Goal: Task Accomplishment & Management: Understand process/instructions

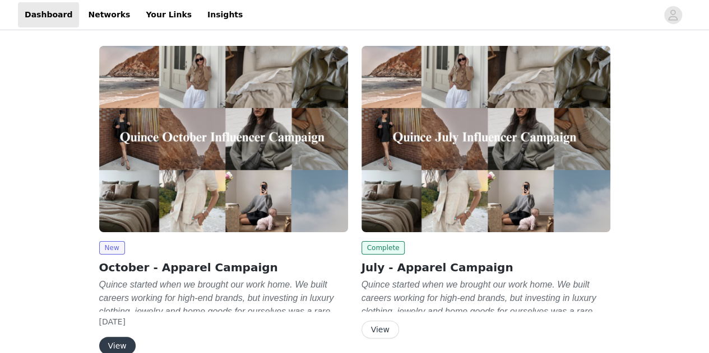
scroll to position [58, 0]
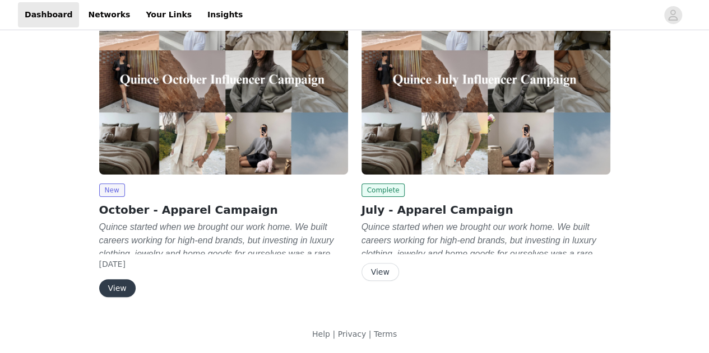
click at [119, 284] on button "View" at bounding box center [117, 288] width 36 height 18
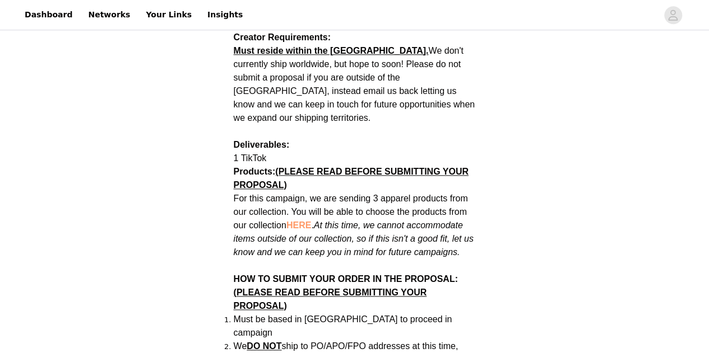
scroll to position [530, 0]
click at [301, 220] on span "HERE" at bounding box center [298, 225] width 25 height 10
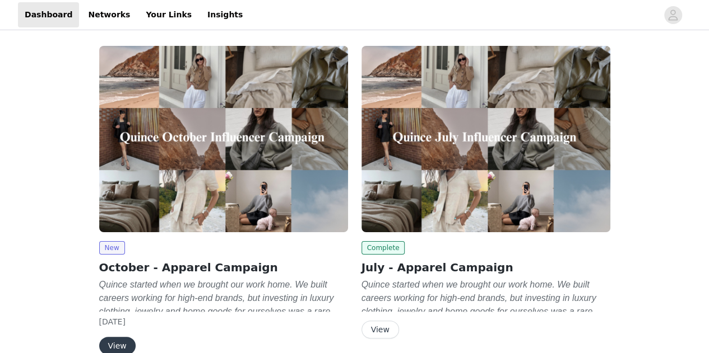
scroll to position [58, 0]
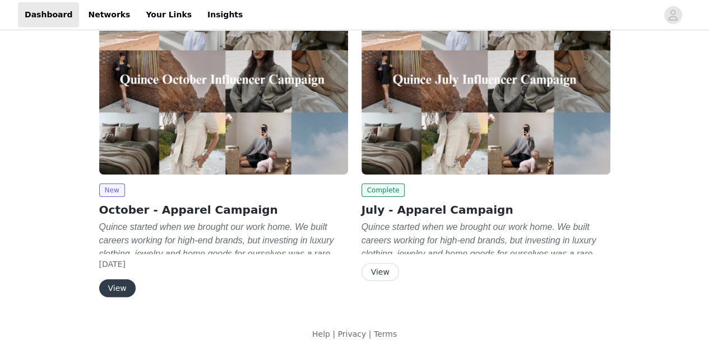
click at [119, 286] on button "View" at bounding box center [117, 288] width 36 height 18
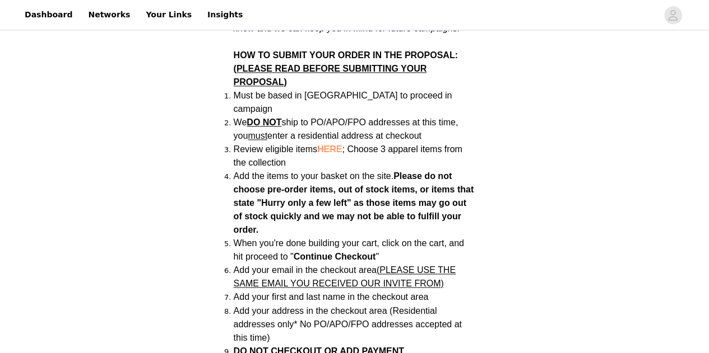
scroll to position [756, 0]
